Goal: Task Accomplishment & Management: Use online tool/utility

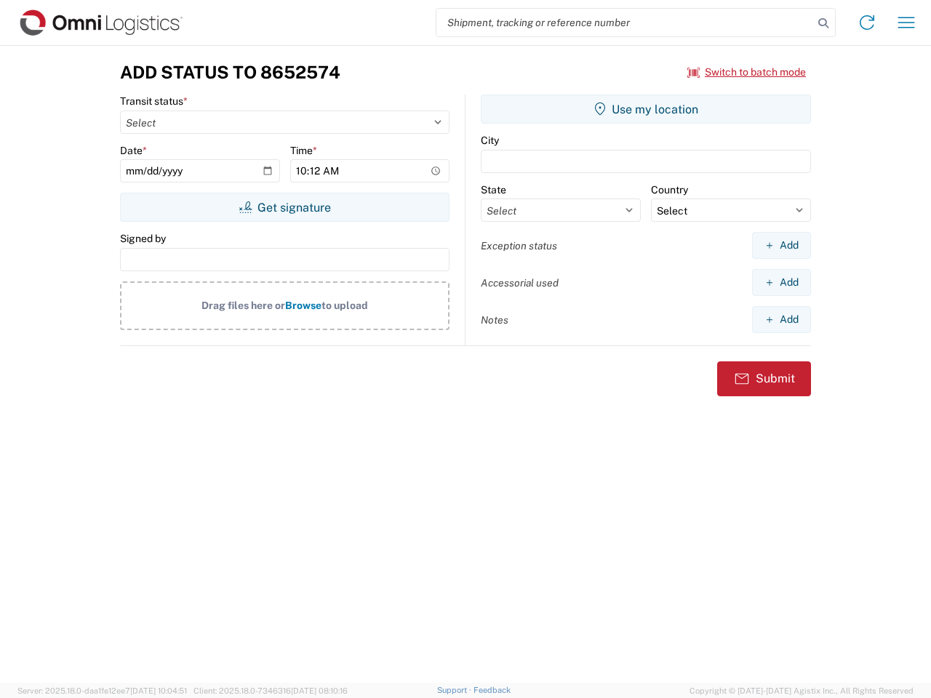
click at [625, 23] on input "search" at bounding box center [624, 23] width 377 height 28
click at [823, 23] on icon at bounding box center [823, 23] width 20 height 20
click at [867, 23] on icon at bounding box center [866, 22] width 23 height 23
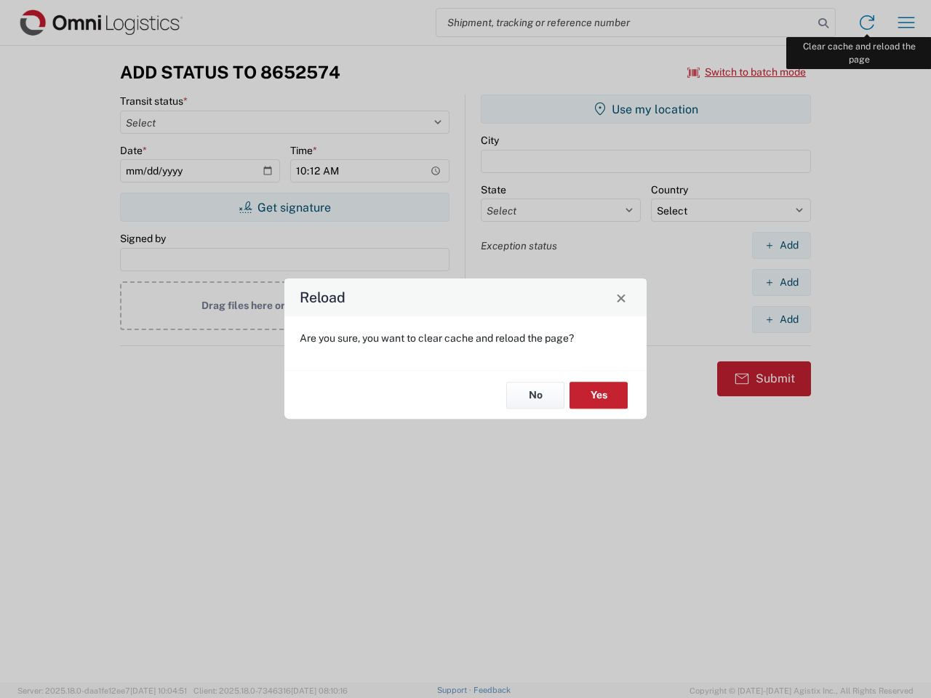
click at [906, 23] on div "Reload Are you sure, you want to clear cache and reload the page? No Yes" at bounding box center [465, 349] width 931 height 698
click at [747, 72] on div "Reload Are you sure, you want to clear cache and reload the page? No Yes" at bounding box center [465, 349] width 931 height 698
click at [284, 207] on div "Reload Are you sure, you want to clear cache and reload the page? No Yes" at bounding box center [465, 349] width 931 height 698
click at [646, 109] on div "Reload Are you sure, you want to clear cache and reload the page? No Yes" at bounding box center [465, 349] width 931 height 698
click at [781, 245] on div "Reload Are you sure, you want to clear cache and reload the page? No Yes" at bounding box center [465, 349] width 931 height 698
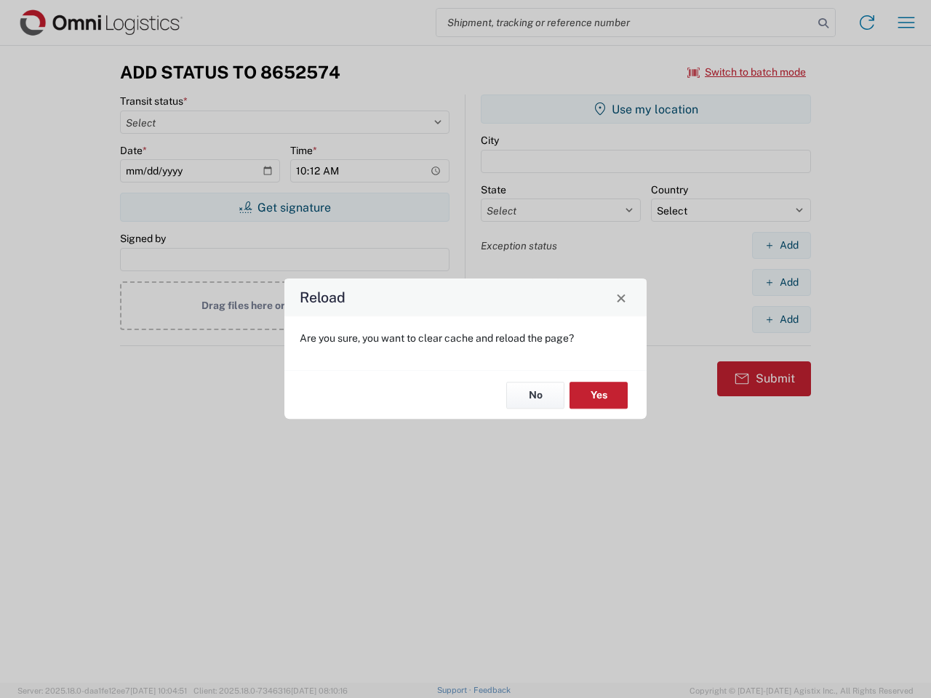
click at [781, 282] on div "Reload Are you sure, you want to clear cache and reload the page? No Yes" at bounding box center [465, 349] width 931 height 698
click at [781, 319] on div "Reload Are you sure, you want to clear cache and reload the page? No Yes" at bounding box center [465, 349] width 931 height 698
